Goal: Information Seeking & Learning: Compare options

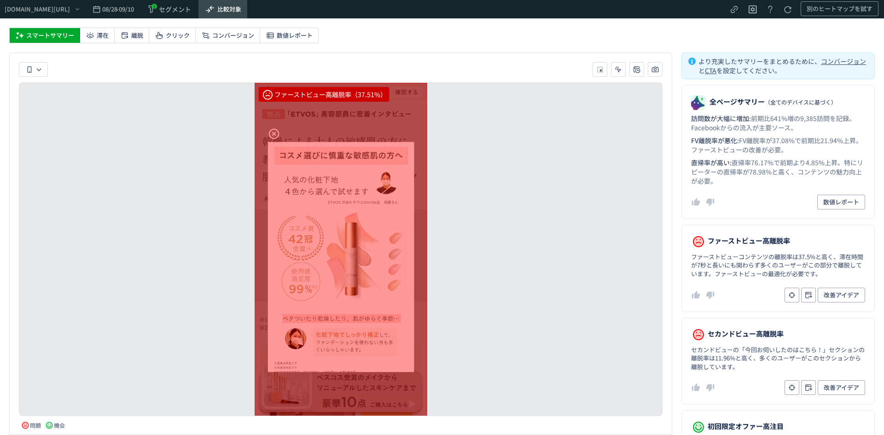
click at [241, 12] on span "比較対象" at bounding box center [229, 9] width 24 height 15
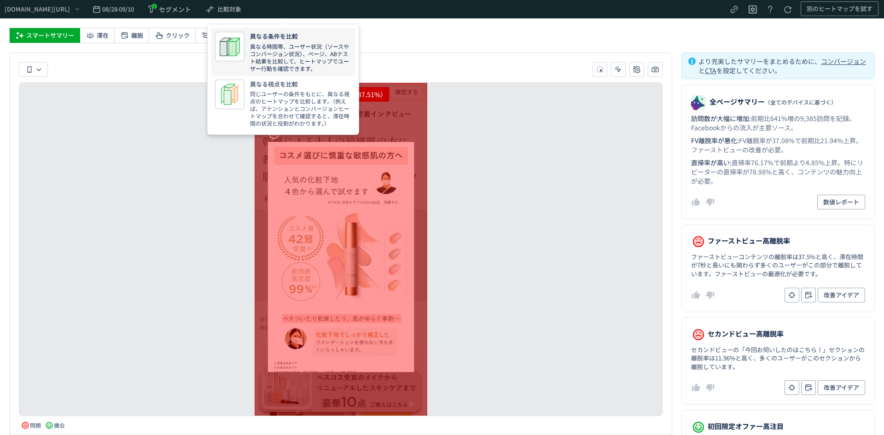
click at [297, 47] on p "異なる時間帯、ユーザー状況（ソースやコンバージョン状況）、ページ、ABテスト結果を比較して、ヒートマップでユーザー行動を確認できます。" at bounding box center [300, 57] width 101 height 29
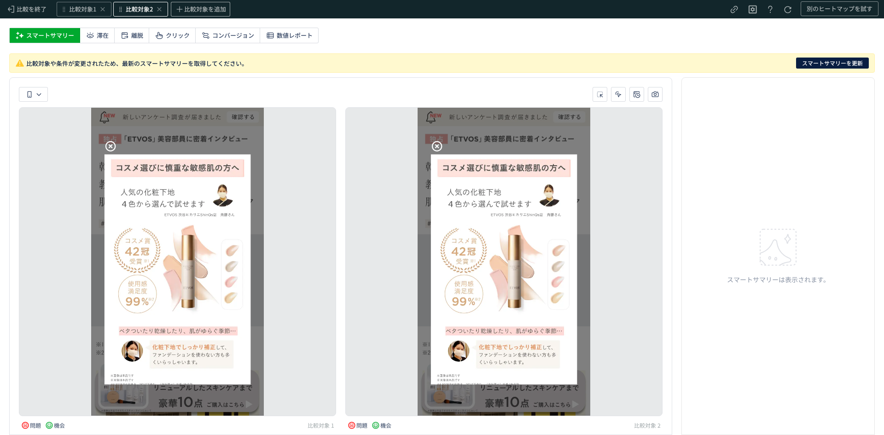
click at [140, 9] on span "比較対象2" at bounding box center [139, 9] width 27 height 9
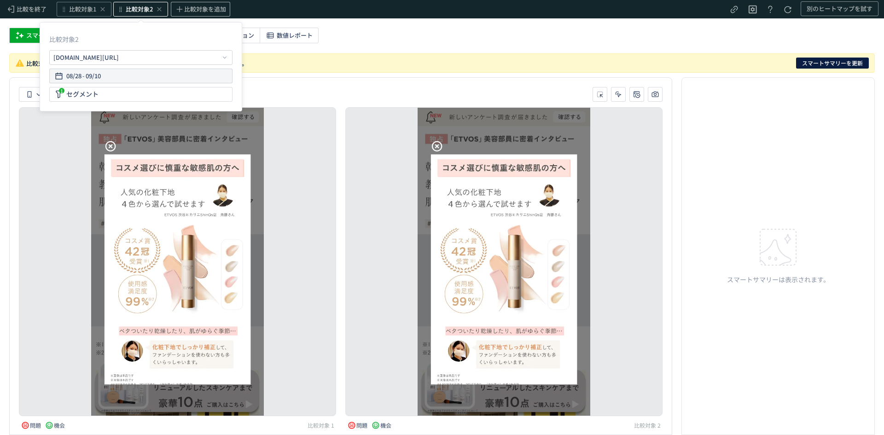
click at [107, 75] on div "08/28 - 09/10" at bounding box center [140, 76] width 175 height 15
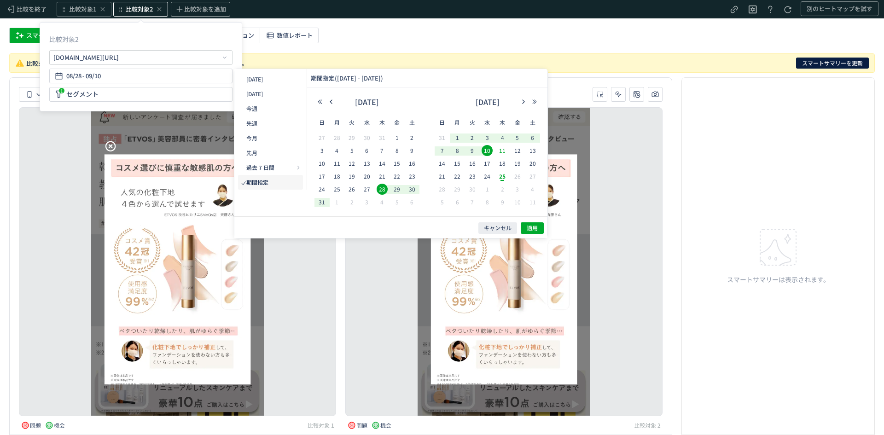
click at [504, 152] on span "11" at bounding box center [502, 150] width 11 height 11
click at [489, 172] on span "24" at bounding box center [487, 176] width 11 height 11
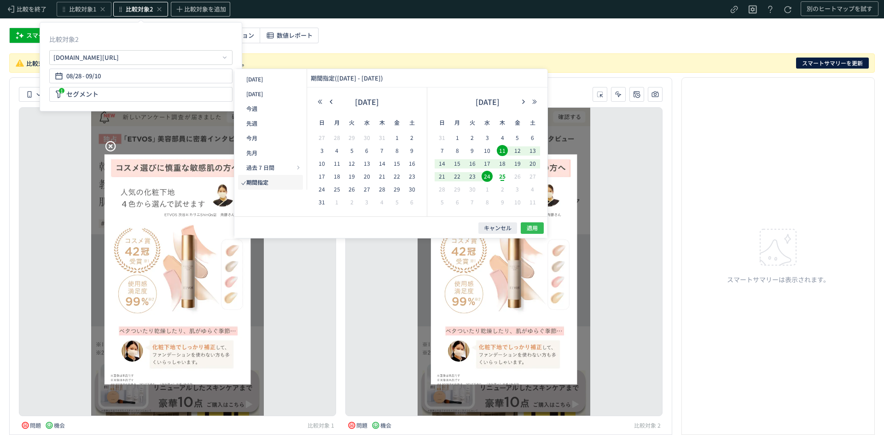
click at [536, 228] on span "適用" at bounding box center [532, 228] width 11 height 8
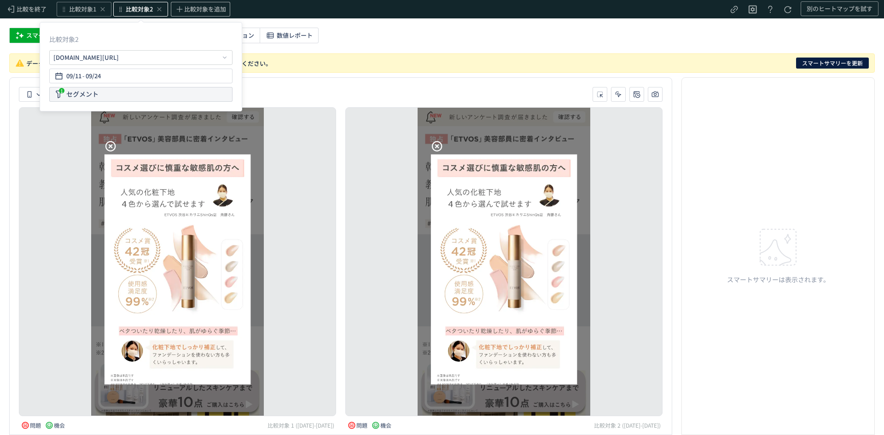
click at [118, 93] on div "1 セグメント" at bounding box center [140, 94] width 183 height 15
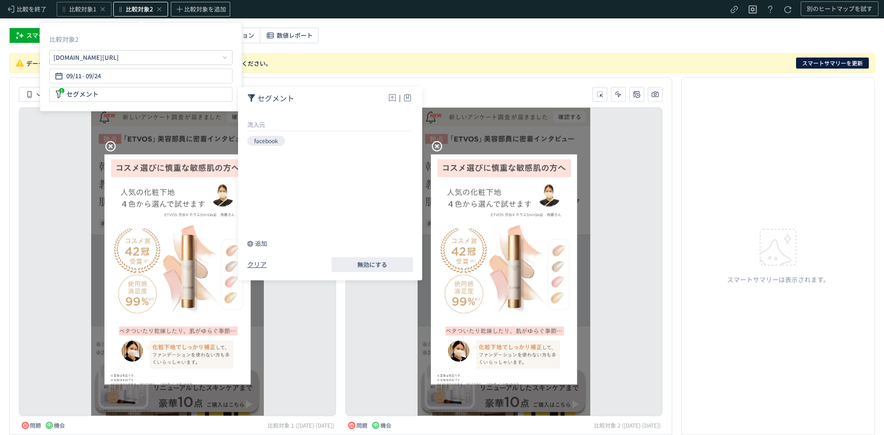
click at [365, 308] on div "heatmap-list-container" at bounding box center [504, 261] width 317 height 309
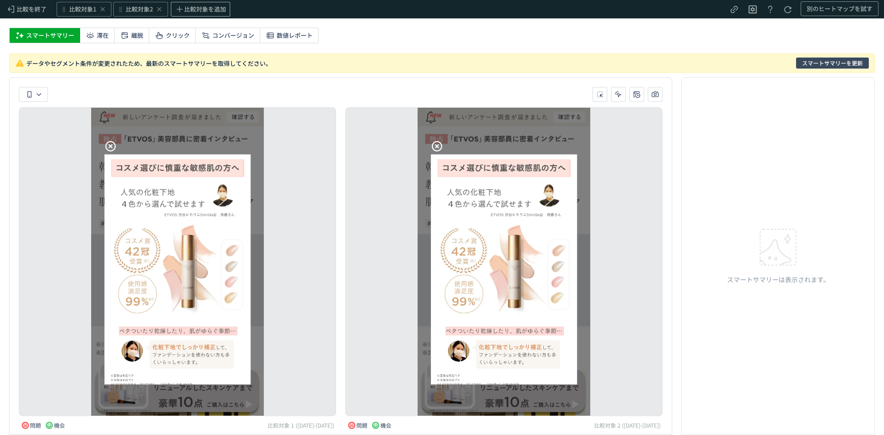
click at [822, 65] on span "スマートサマリーを更新" at bounding box center [832, 63] width 61 height 11
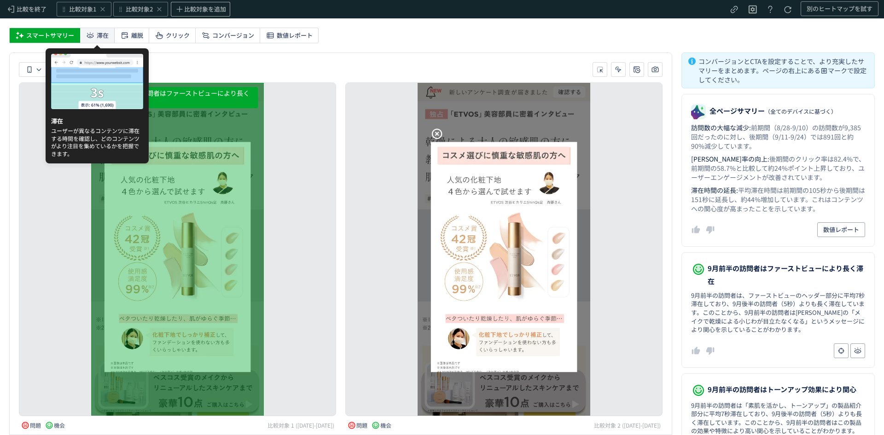
click at [110, 34] on div "滞在" at bounding box center [97, 35] width 35 height 15
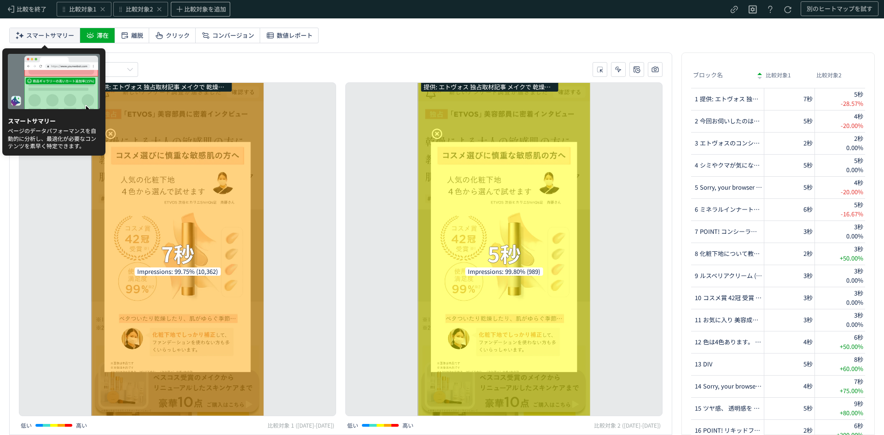
click at [63, 35] on span "スマートサマリー" at bounding box center [50, 35] width 48 height 15
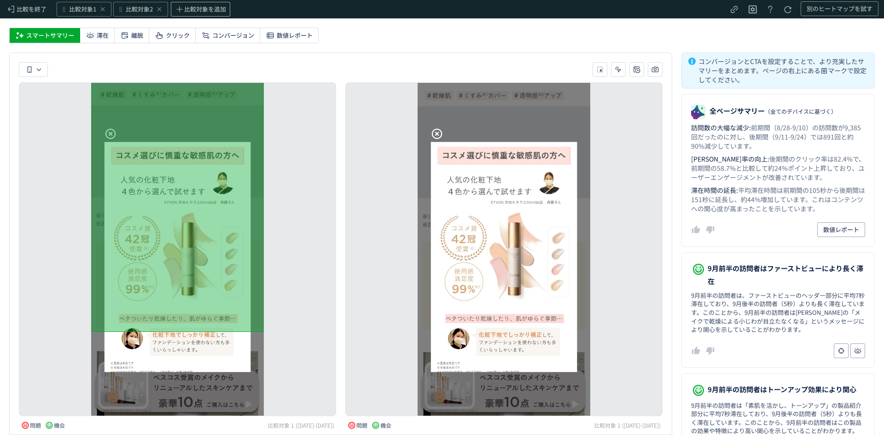
scroll to position [105, 0]
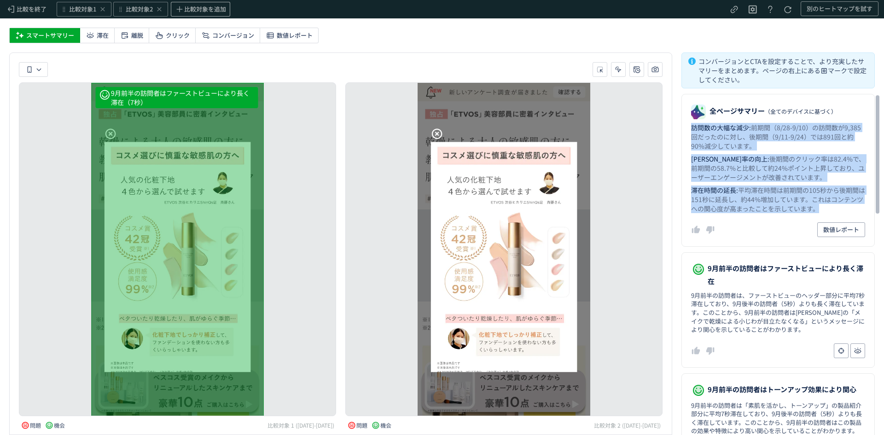
drag, startPoint x: 690, startPoint y: 128, endPoint x: 837, endPoint y: 210, distance: 168.3
click at [837, 210] on dl "全ページサマリー （全てのデバイスに基づく） 訪問数の大幅な減少 : 前期間（8/28-9/10）の訪問数が9,385回だったのに対し、後期間（9/11-9/…" at bounding box center [778, 170] width 193 height 153
copy dl "訪問数の大幅な減少 : 前期間（8/28-9/10）の訪問数が9,385回だったのに対し、後期間（9/11-9/24）では891回と約90%減少しています。 …"
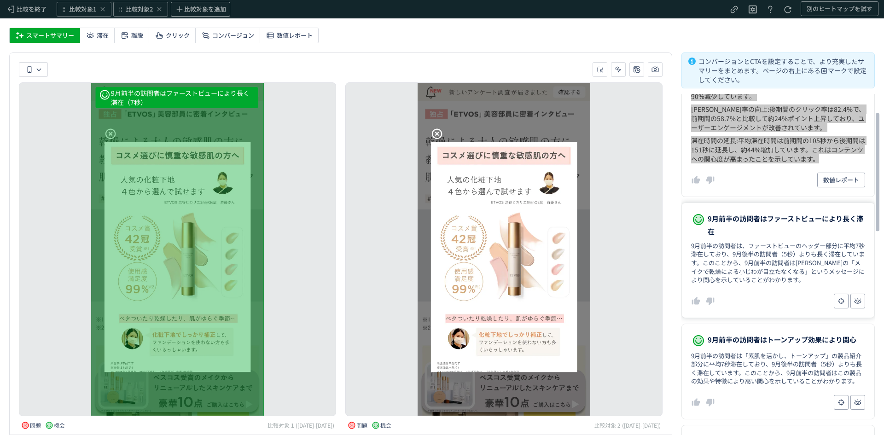
scroll to position [53, 0]
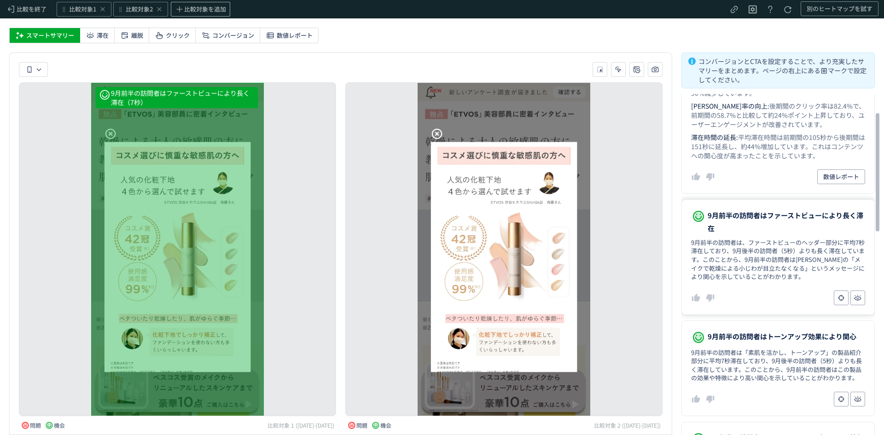
click at [749, 247] on dd "9月前半の訪問者は、ファーストビューのヘッダー部分に平均7秒滞在しており、9月後半の訪問者（5秒）よりも長く滞在しています。このことから、9月前半の訪問者は[…" at bounding box center [778, 260] width 174 height 43
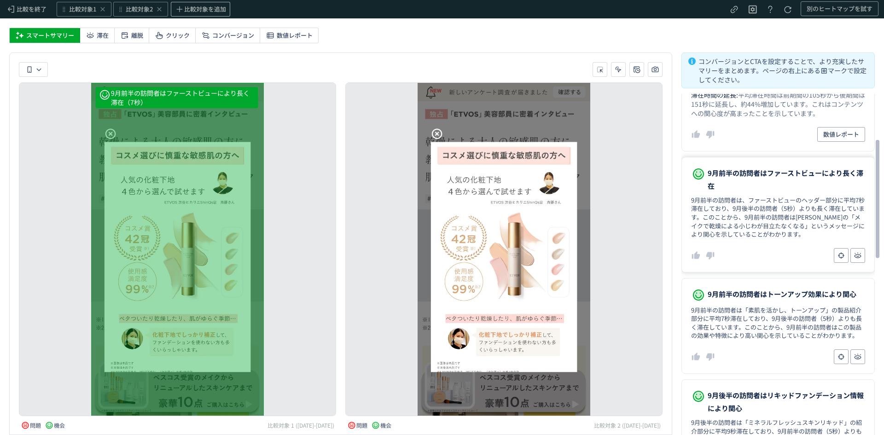
scroll to position [135, 0]
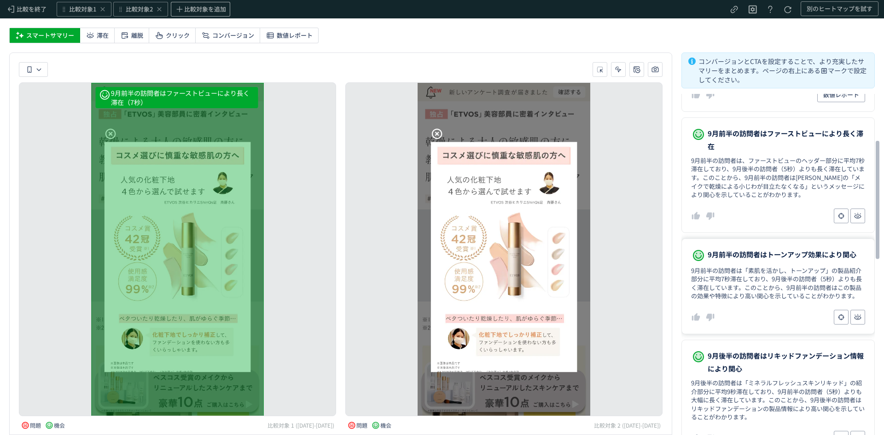
click at [759, 255] on span "9月前半の訪問者はトーンアップ効果により関心" at bounding box center [782, 254] width 149 height 13
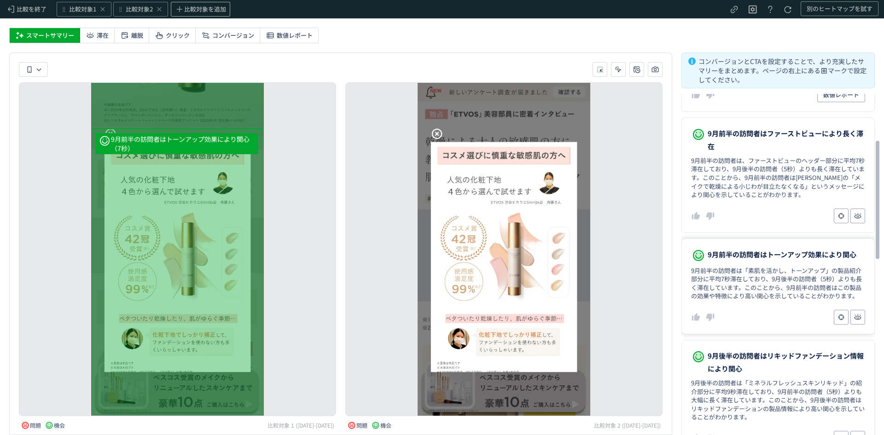
scroll to position [6783, 0]
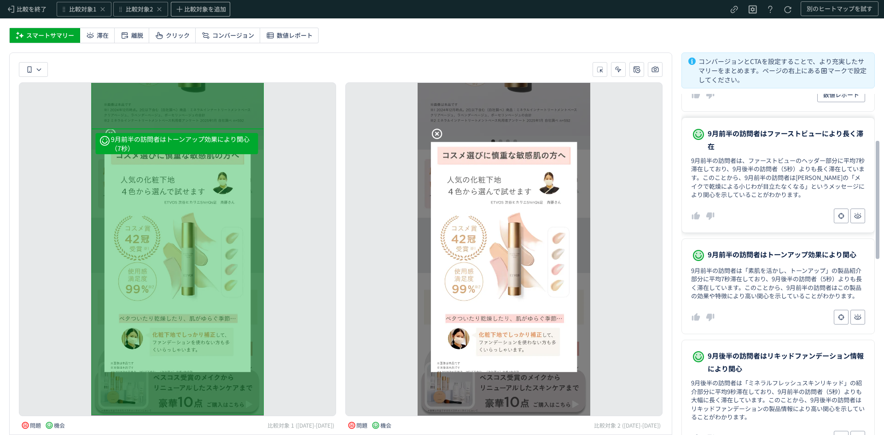
click at [744, 176] on dd "9月前半の訪問者は、ファーストビューのヘッダー部分に平均7秒滞在しており、9月後半の訪問者（5秒）よりも長く滞在しています。このことから、9月前半の訪問者は[…" at bounding box center [778, 178] width 174 height 43
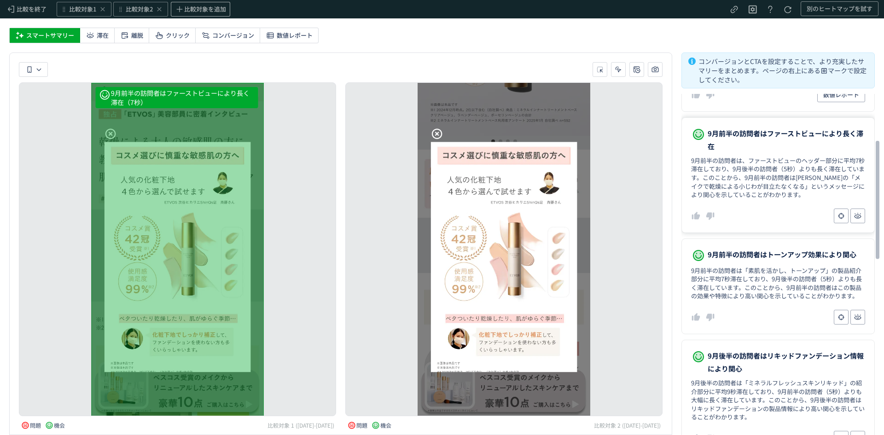
scroll to position [0, 0]
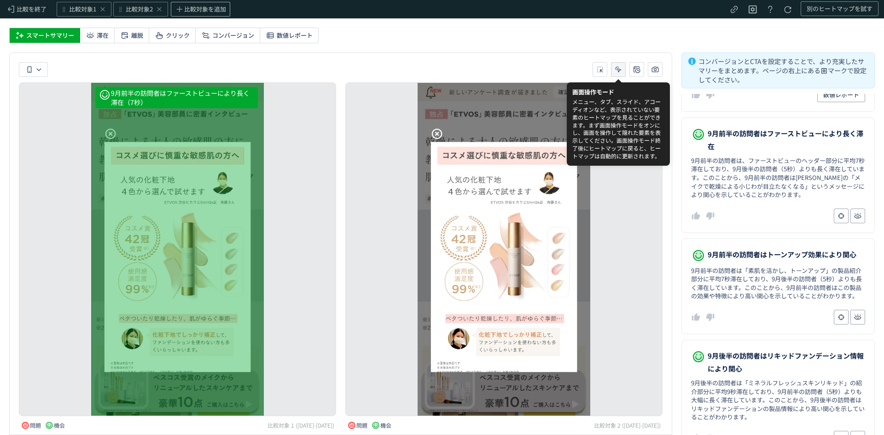
click at [623, 70] on button "heatmap-toolbar-container" at bounding box center [618, 69] width 15 height 15
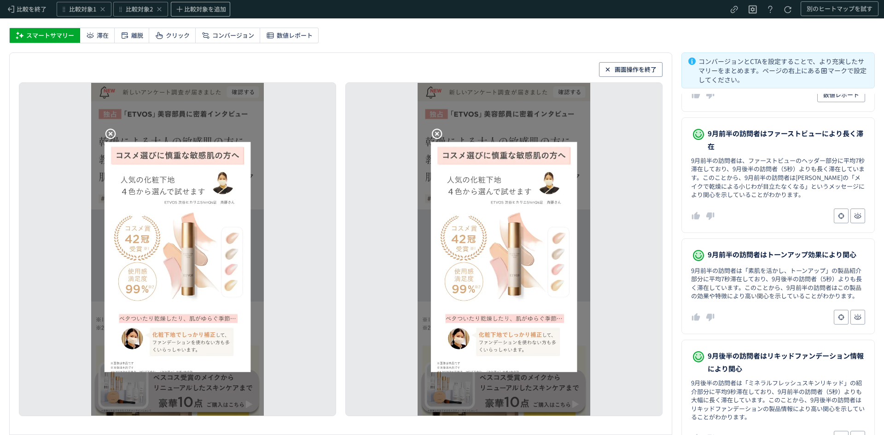
click at [437, 128] on icon at bounding box center [437, 134] width 12 height 12
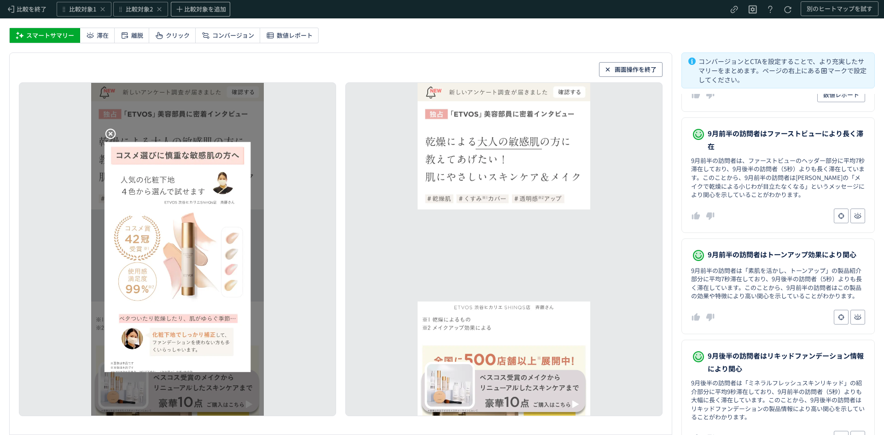
click at [114, 130] on icon at bounding box center [110, 134] width 12 height 12
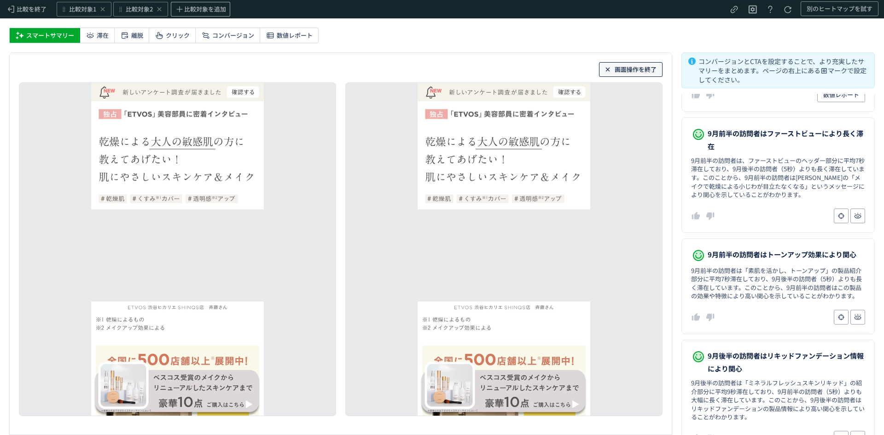
click at [630, 70] on span "画面操作を終了" at bounding box center [636, 69] width 42 height 15
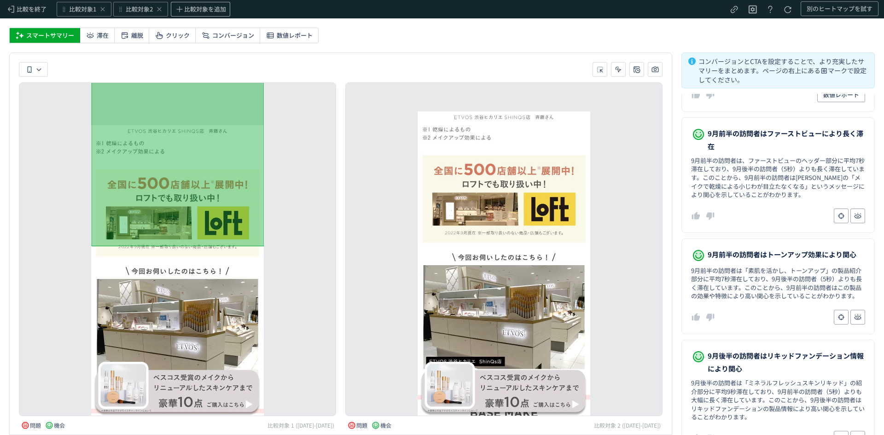
scroll to position [235, 0]
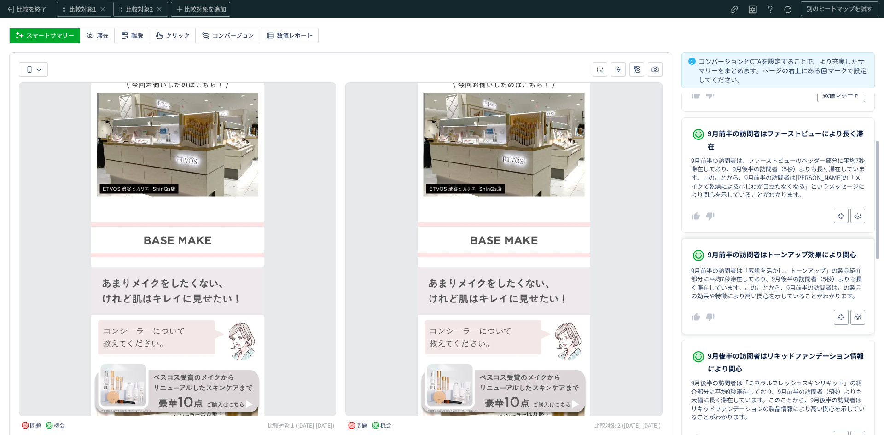
click at [747, 278] on dd "9月前半の訪問者は「素肌を活かし、トーンアップ」の製品紹介部分に平均7秒滞在しており、9月後半の訪問者（5秒）よりも長く滞在しています。このことから、9月前半…" at bounding box center [778, 284] width 174 height 34
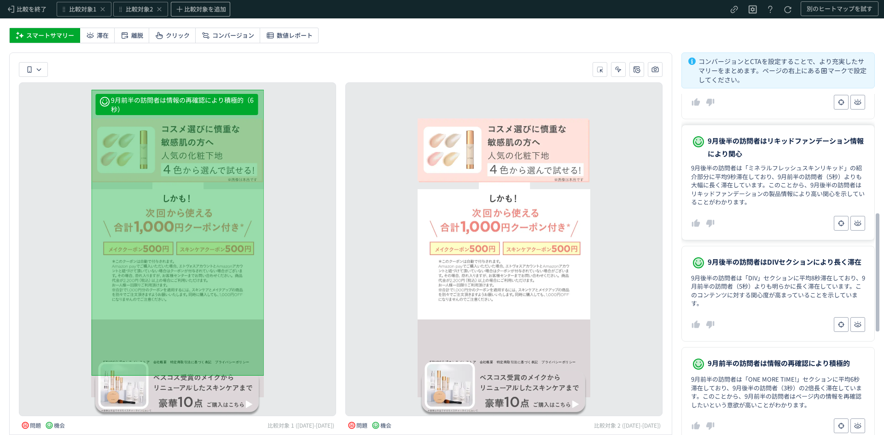
click at [756, 210] on dl "9月後半の訪問者はリキッドファンデーション情報により関心 9月後半の訪問者は「ミネラルフレッシュスキンリキッド」の紹介部分に平均9秒滞在しており、9月前半の訪…" at bounding box center [778, 183] width 193 height 116
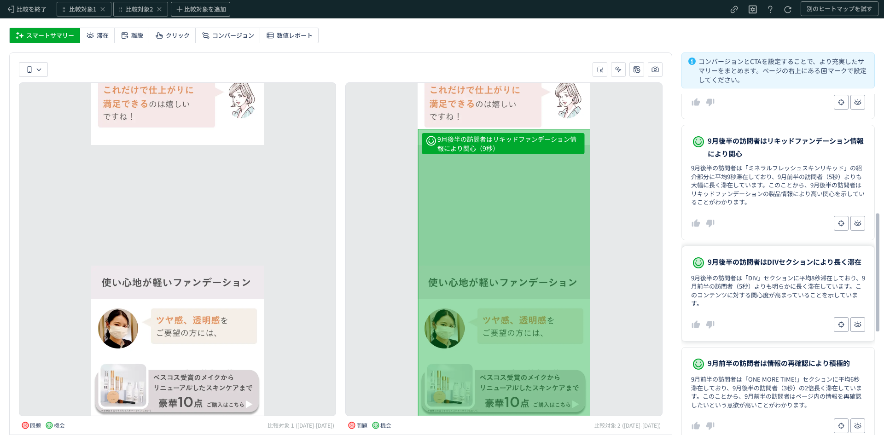
click at [757, 275] on dd "9月後半の訪問者は「DIV」セクションに平均8秒滞在しており、9月前半の訪問者（5秒）よりも明らかに長く滞在しています。このコンテンツに対する関心度が高まって…" at bounding box center [778, 291] width 174 height 34
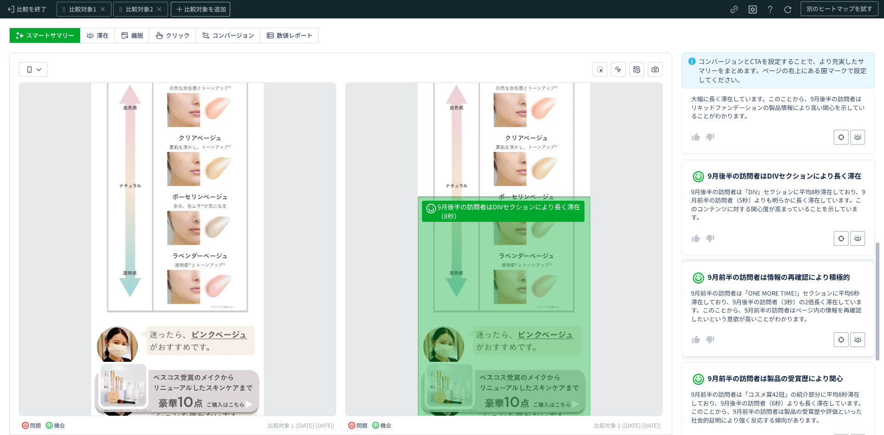
click at [774, 302] on dd "9月前半の訪問者は「ONE MORE TIME!」セクションに平均6秒滞在しており、9月後半の訪問者（3秒）の2倍長く滞在しています。このことから、9月前半の…" at bounding box center [778, 306] width 174 height 34
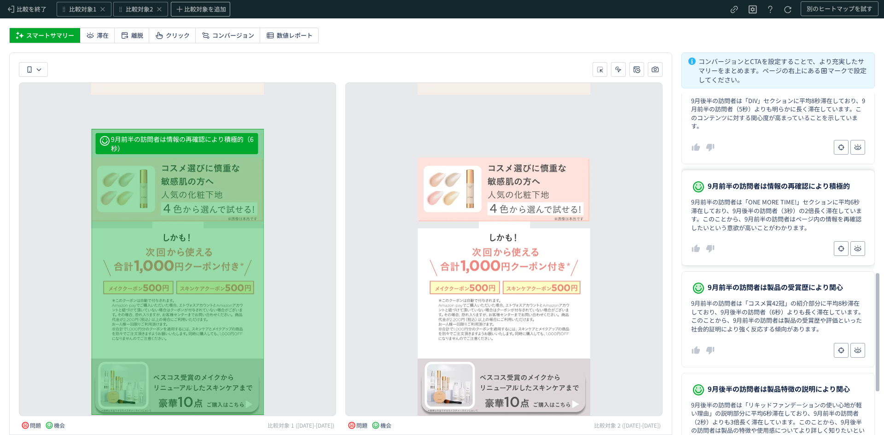
click at [774, 302] on dd "9月前半の訪問者は「コスメ賞42冠」の紹介部分に平均8秒滞在しており、9月後半の訪問者（6秒）よりも長く滞在しています。このことから、9月前半の訪問者は製品の…" at bounding box center [778, 316] width 174 height 34
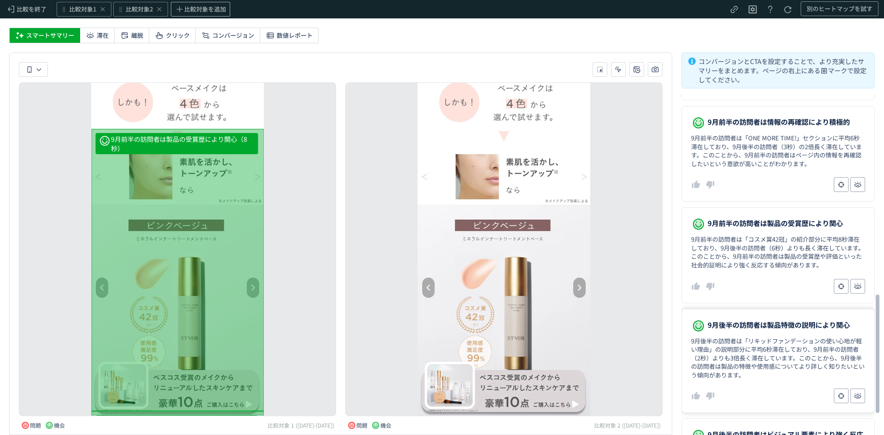
click at [771, 331] on span "9月後半の訪問者は製品特徴の説明により関心" at bounding box center [779, 325] width 142 height 13
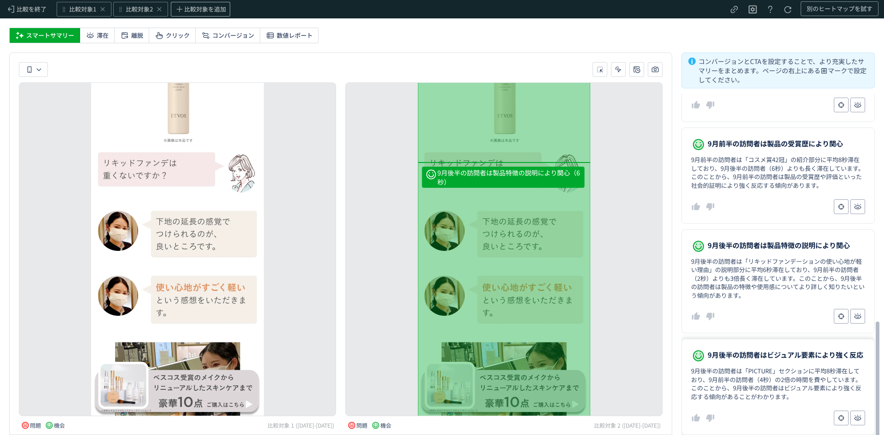
click at [753, 387] on dd "9月後半の訪問者は「PICTURE」セクションに平均8秒滞在しており、9月前半の訪問者（4秒）の2倍の時間を費やしています。このことから、9月後半の訪問者はビ…" at bounding box center [778, 384] width 174 height 34
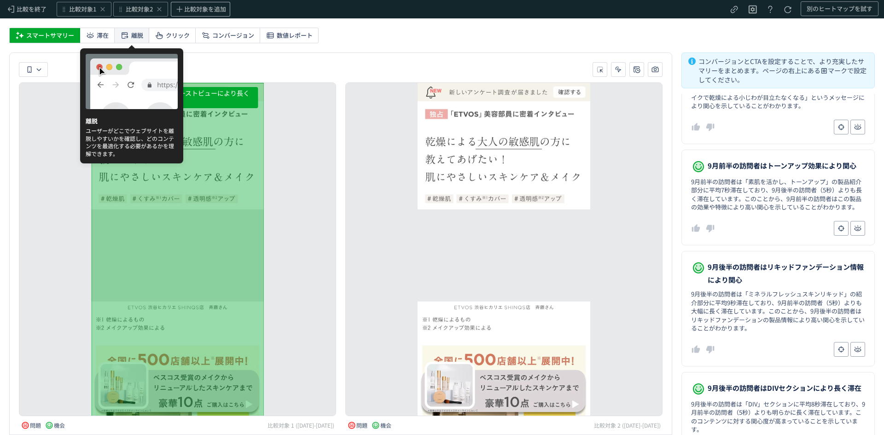
click at [129, 32] on div "離脱" at bounding box center [132, 35] width 35 height 15
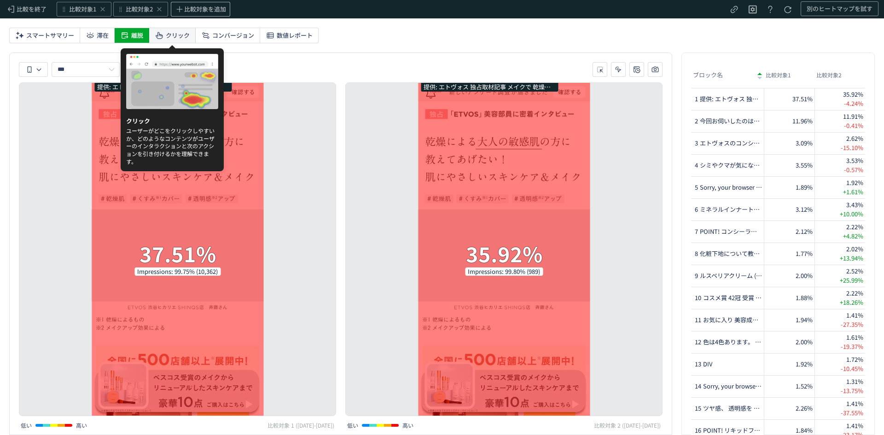
click at [178, 34] on span "クリック" at bounding box center [178, 35] width 24 height 15
type input "*****"
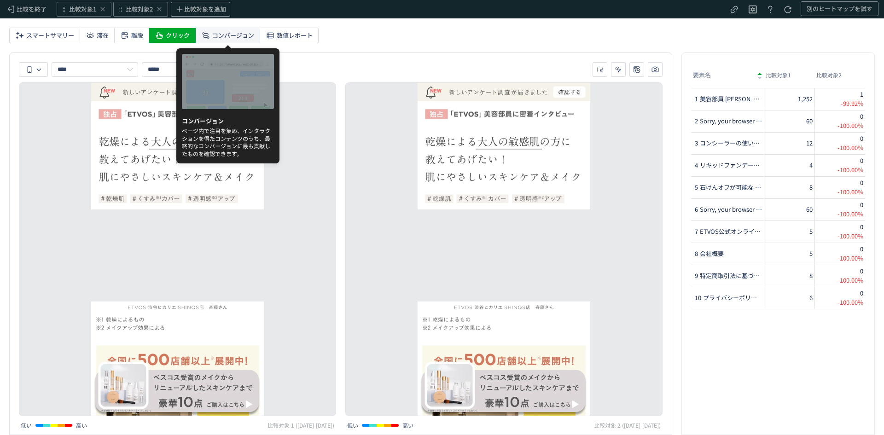
click at [213, 35] on span "コンバージョン" at bounding box center [233, 35] width 42 height 15
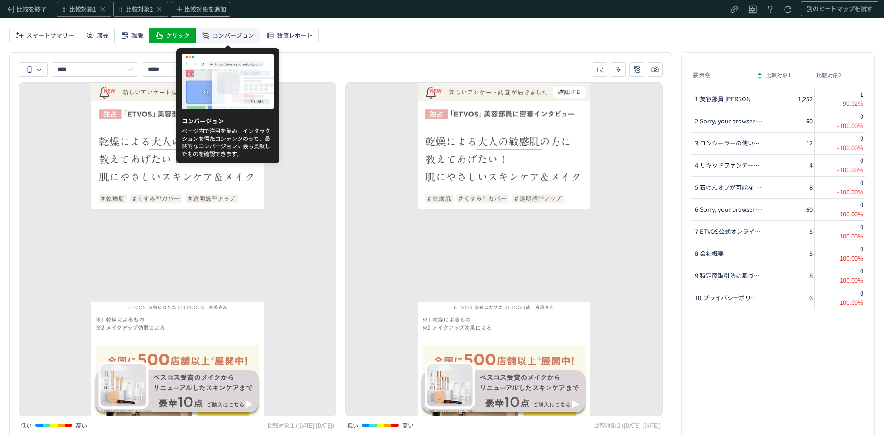
type input "*********"
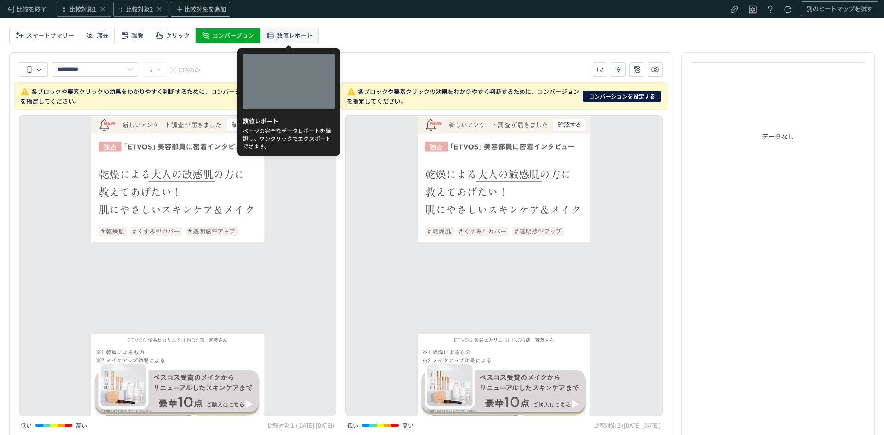
click at [282, 39] on span "数値レポート" at bounding box center [295, 35] width 36 height 15
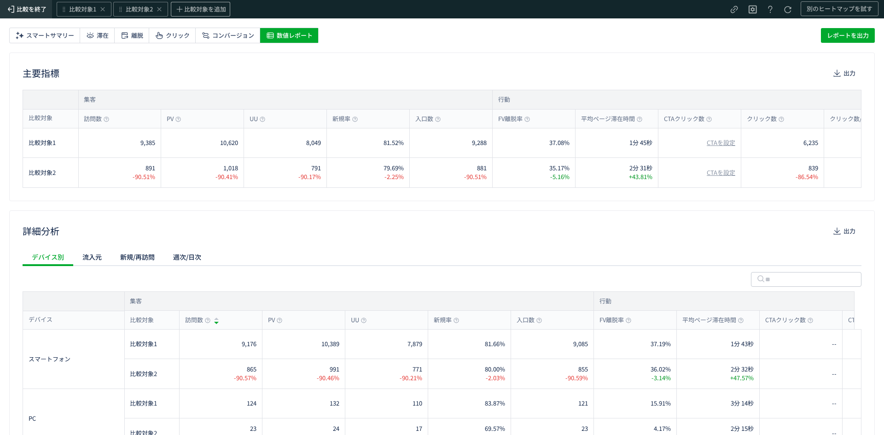
click at [22, 6] on span "比較を終了" at bounding box center [32, 9] width 30 height 9
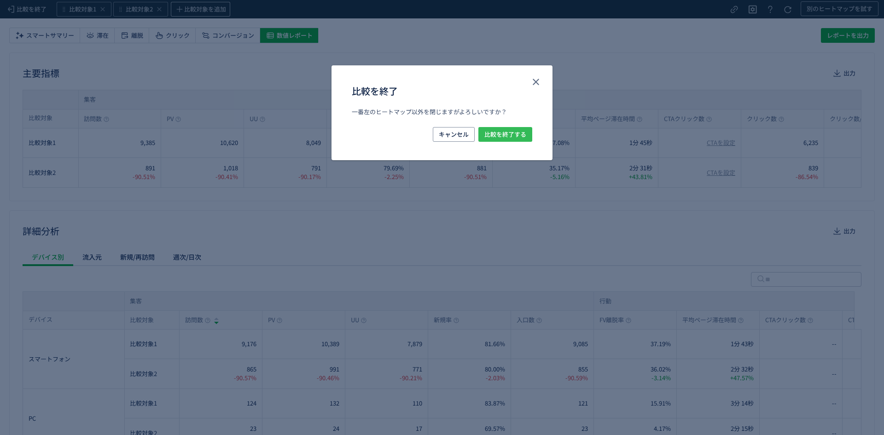
click at [483, 138] on button "比較を終了する" at bounding box center [506, 134] width 54 height 15
